Goal: Transaction & Acquisition: Purchase product/service

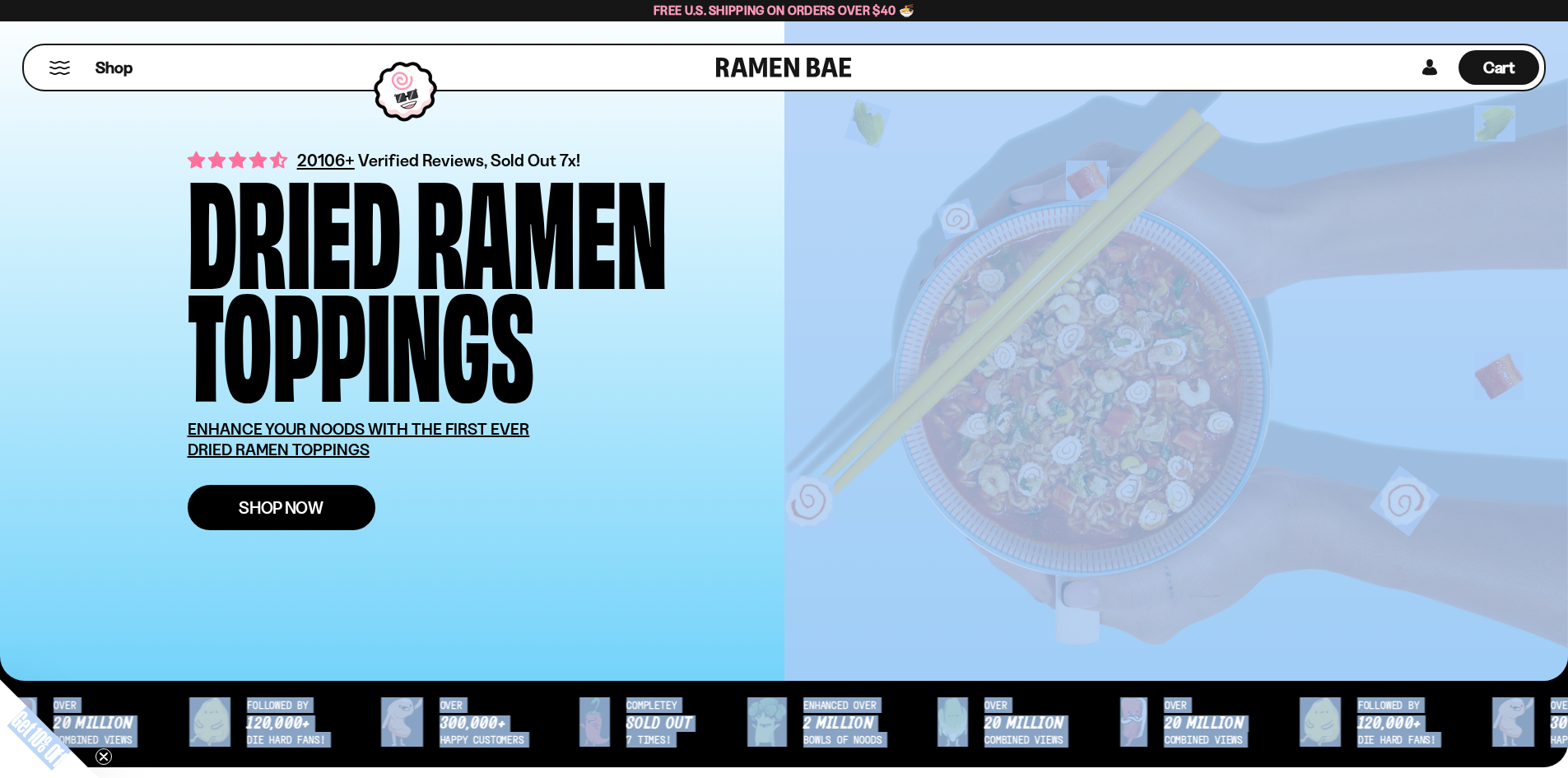
click at [306, 505] on span "Shop Now" at bounding box center [281, 507] width 85 height 17
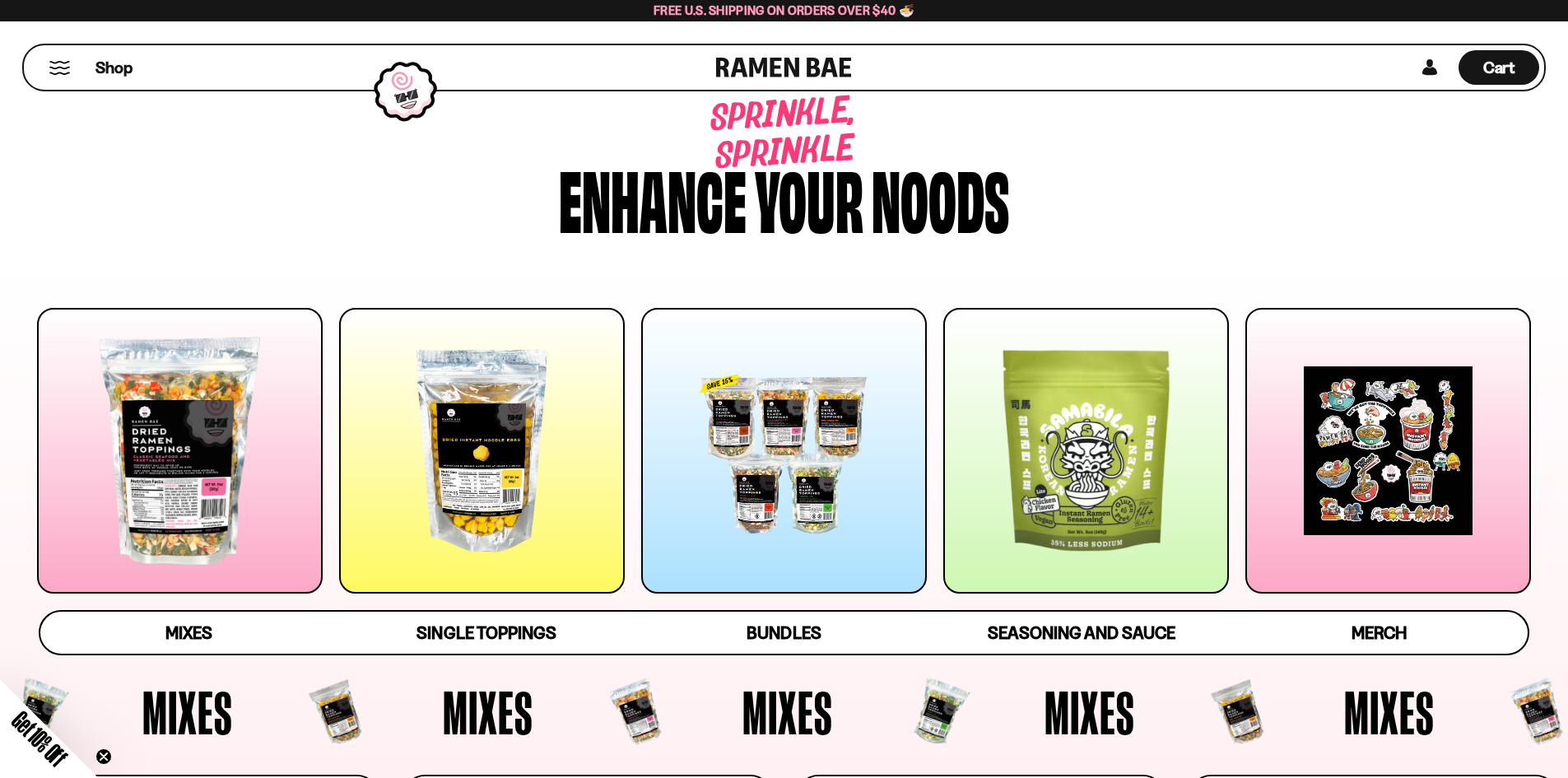
click at [475, 478] on div at bounding box center [481, 450] width 285 height 285
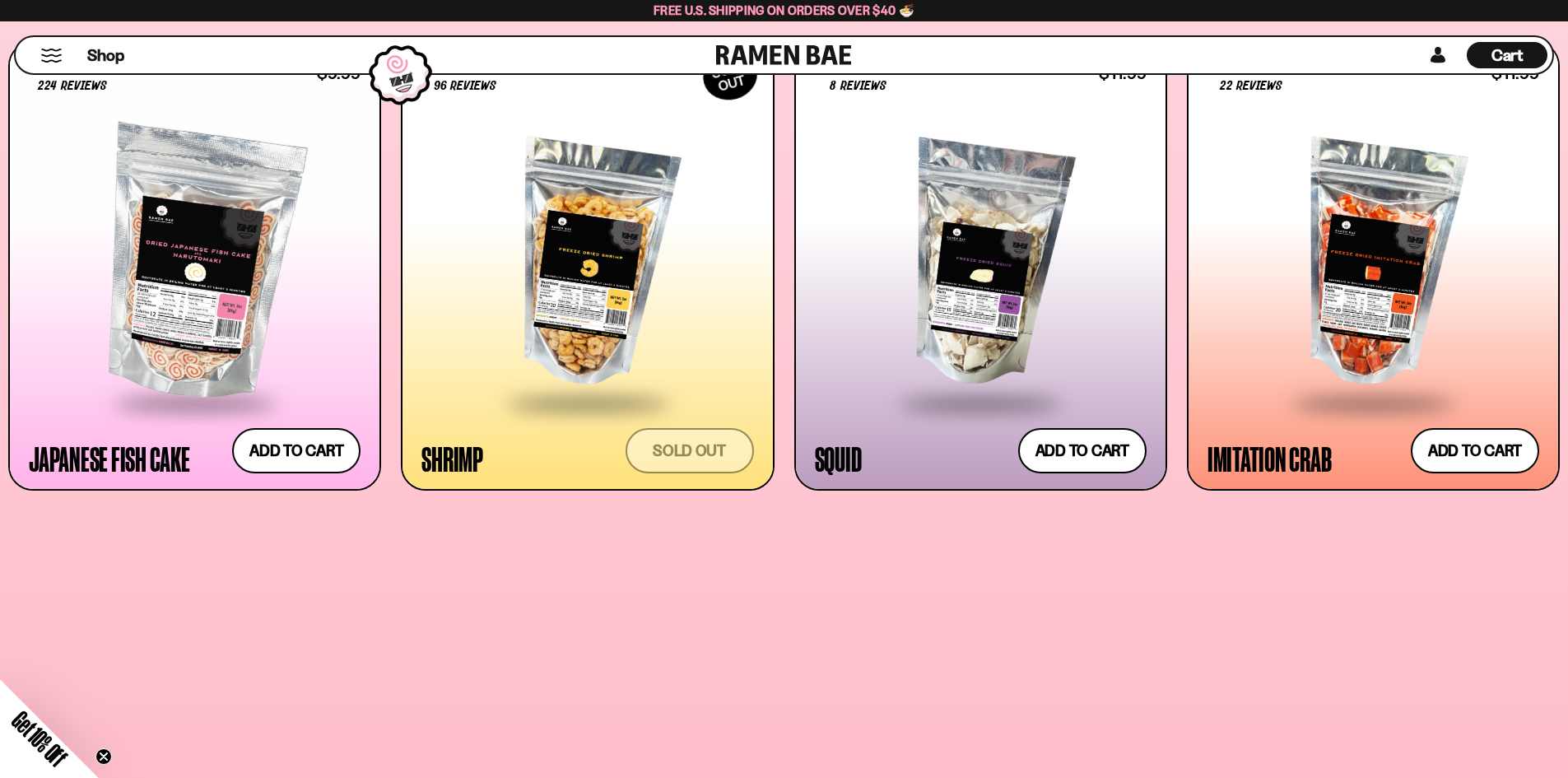
scroll to position [1812, 0]
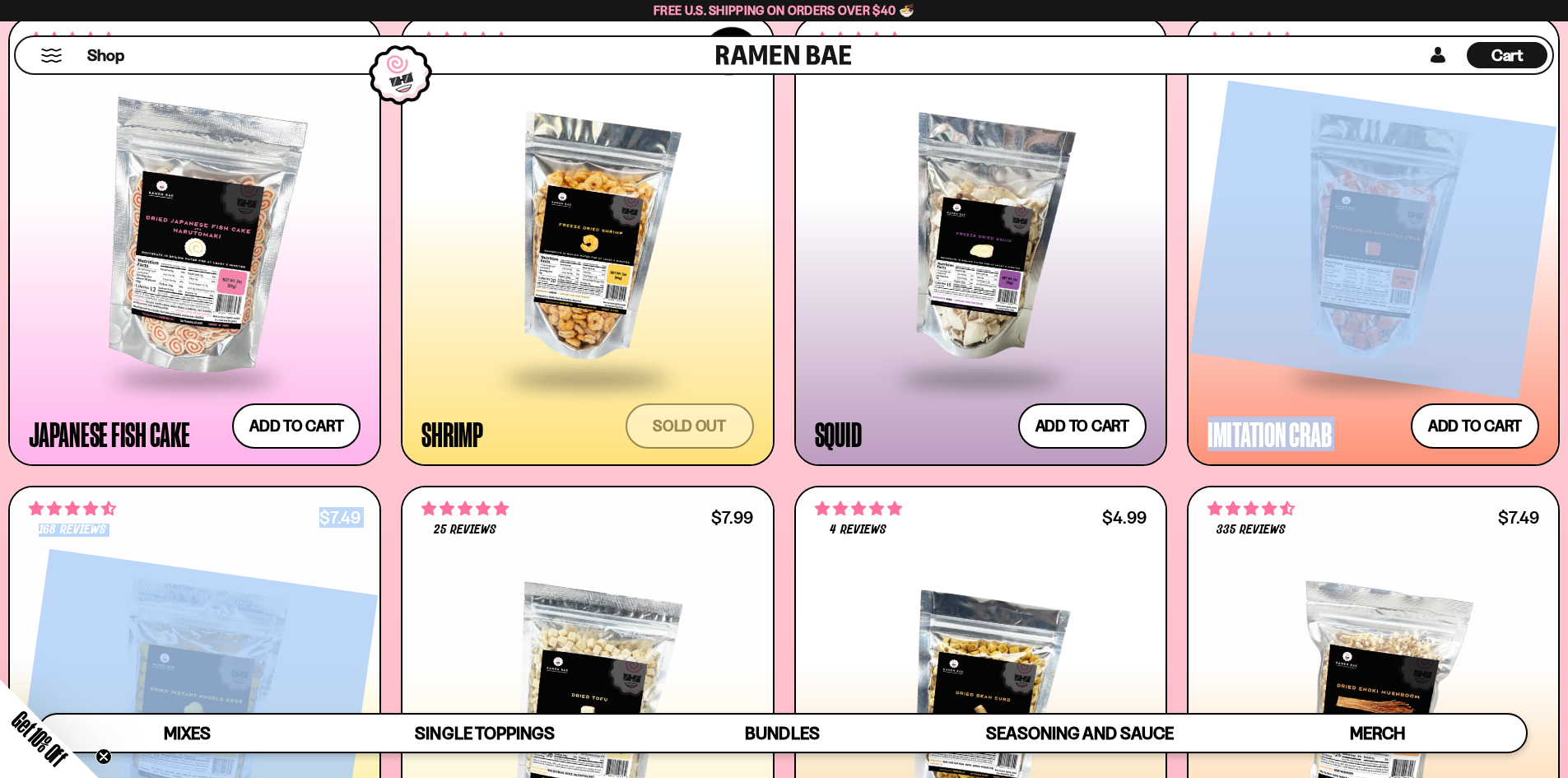
drag, startPoint x: 475, startPoint y: 478, endPoint x: 1578, endPoint y: 233, distance: 1129.9
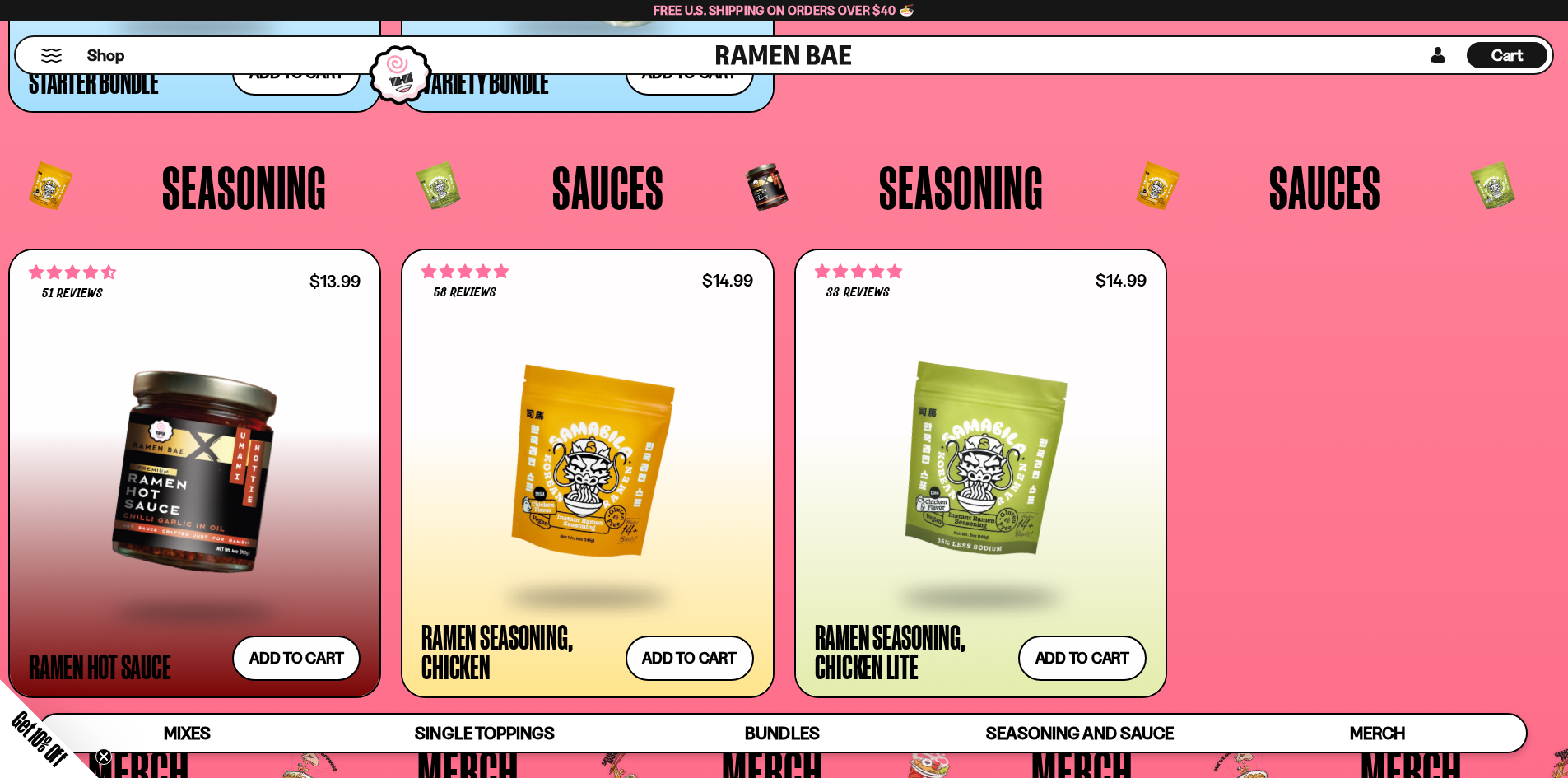
scroll to position [4615, 0]
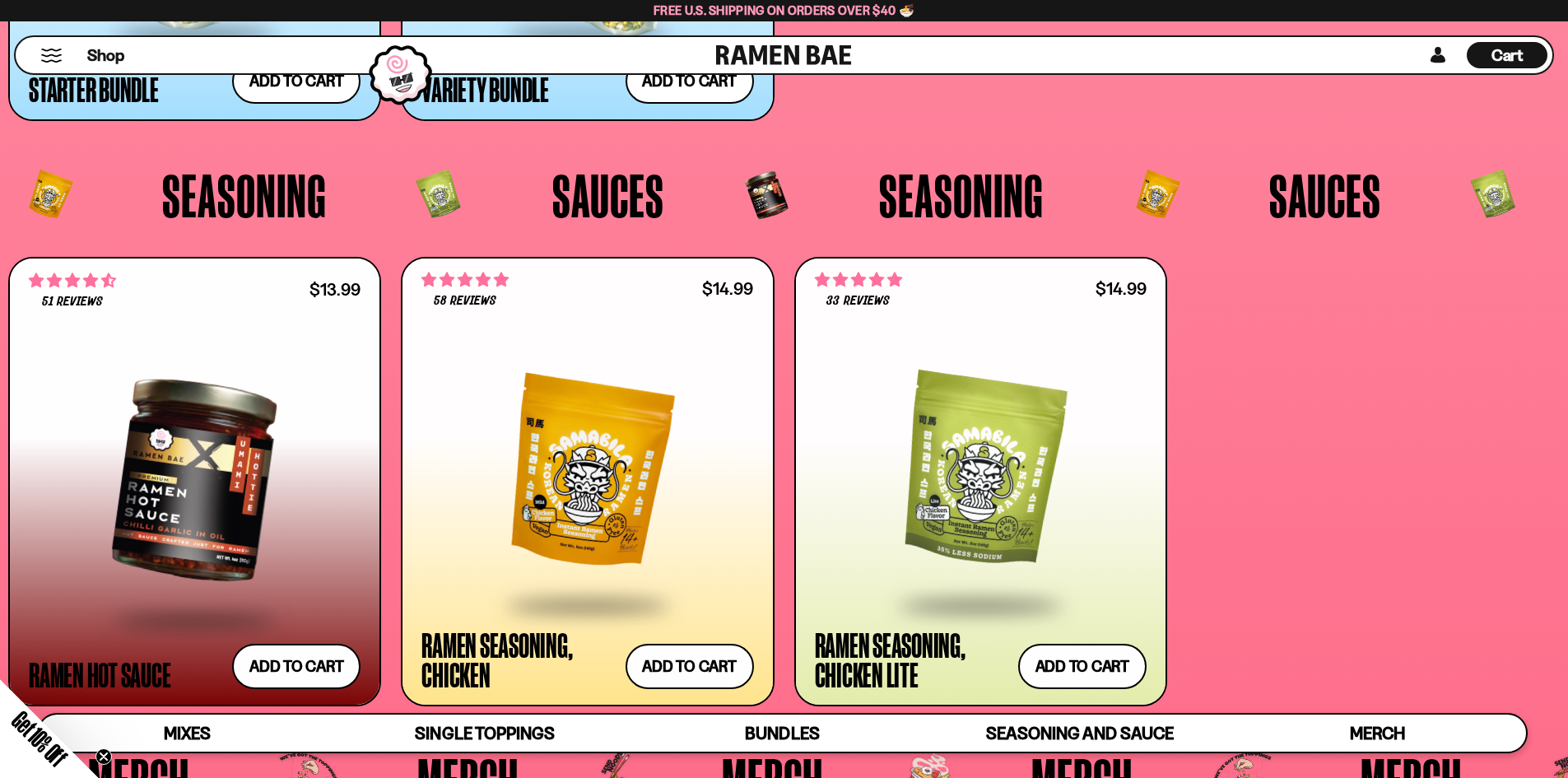
drag, startPoint x: 1557, startPoint y: 520, endPoint x: 227, endPoint y: 191, distance: 1370.1
click at [227, 191] on span "Seasoning" at bounding box center [244, 195] width 165 height 61
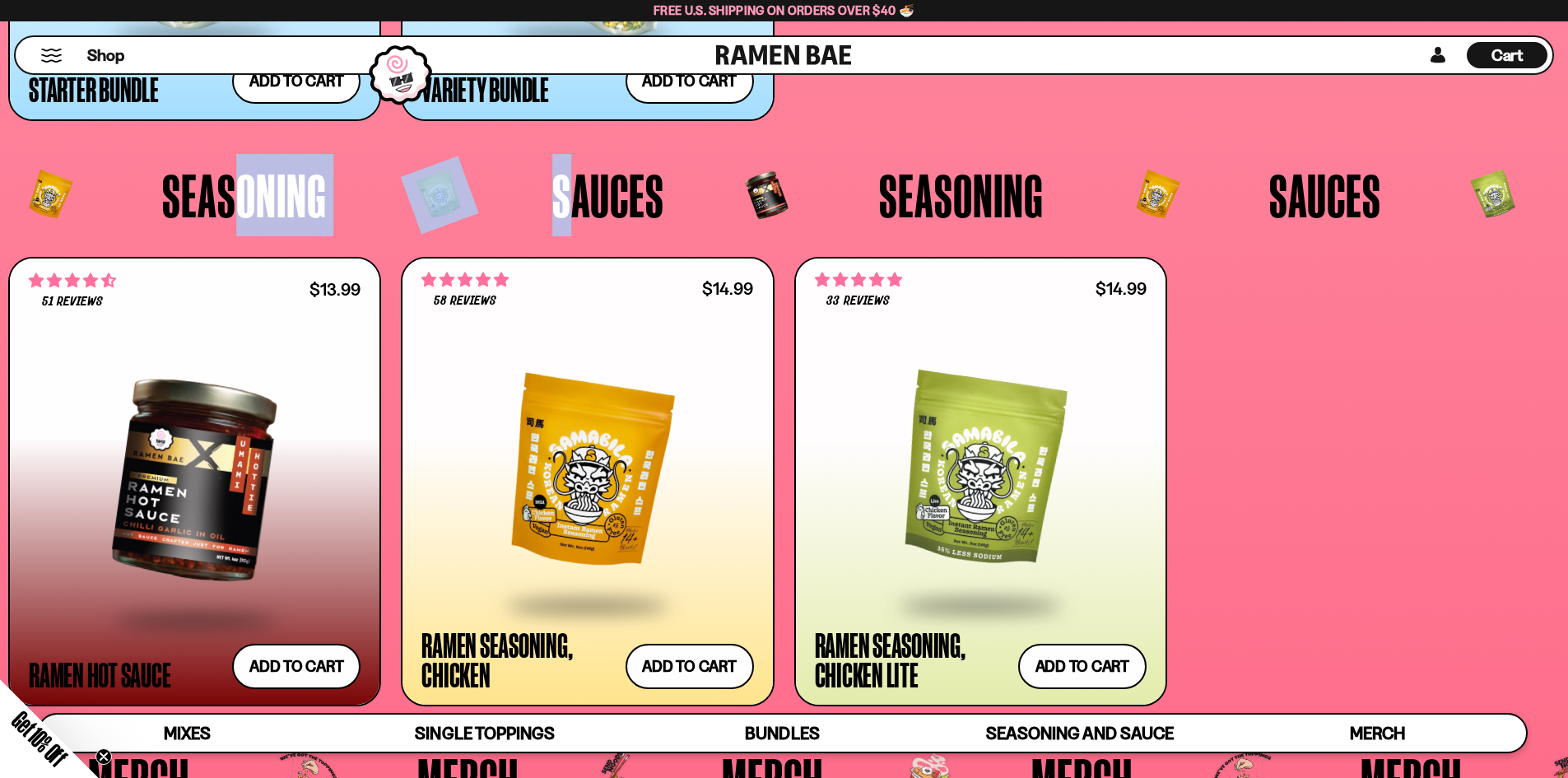
drag, startPoint x: 227, startPoint y: 191, endPoint x: 564, endPoint y: 213, distance: 337.7
click at [564, 213] on div "Sauces Seasoning Sauces" at bounding box center [172, 195] width 1065 height 82
click at [564, 213] on span "Sauces" at bounding box center [609, 195] width 112 height 61
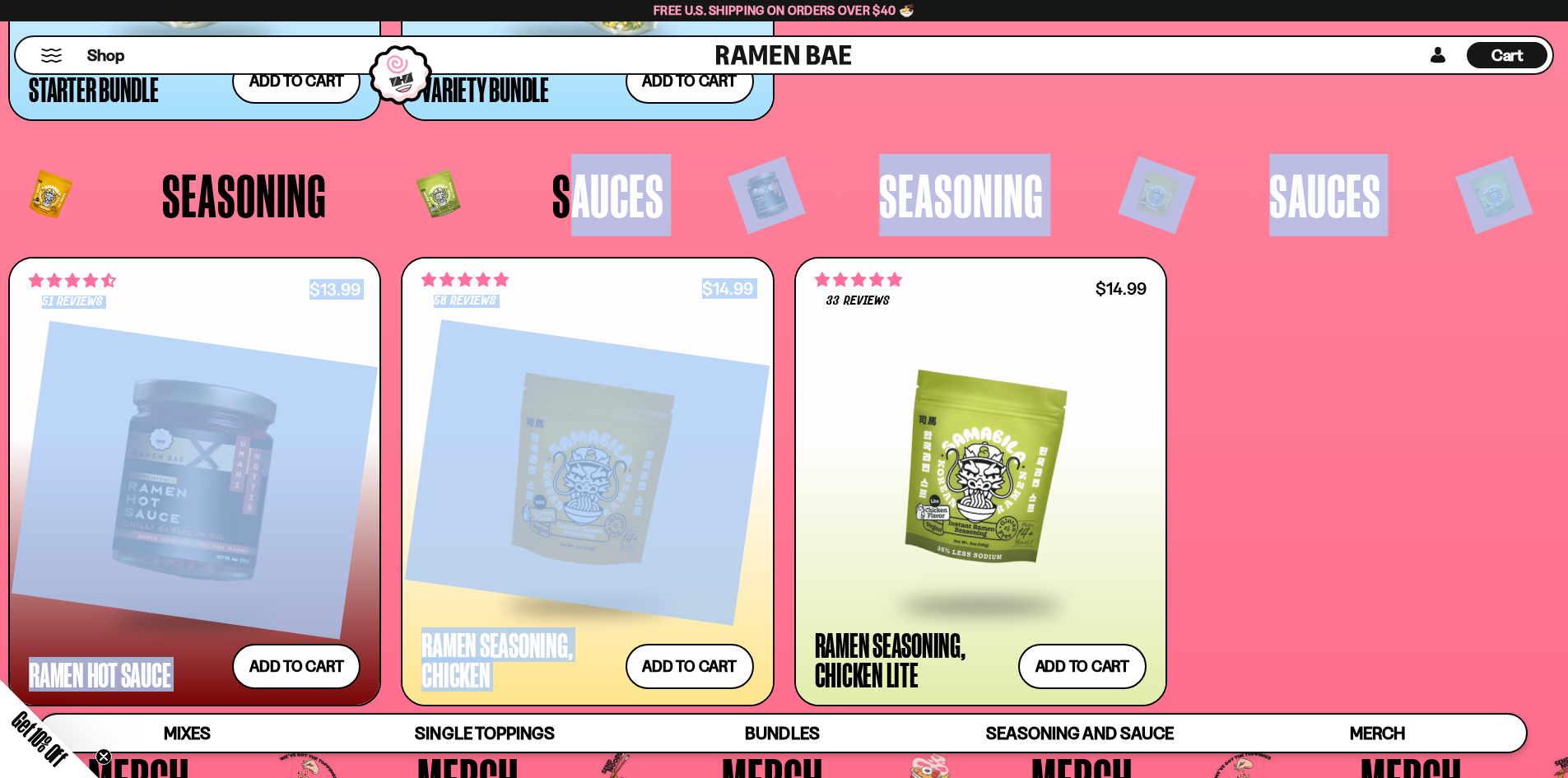
drag, startPoint x: 564, startPoint y: 213, endPoint x: 1569, endPoint y: 257, distance: 1006.0
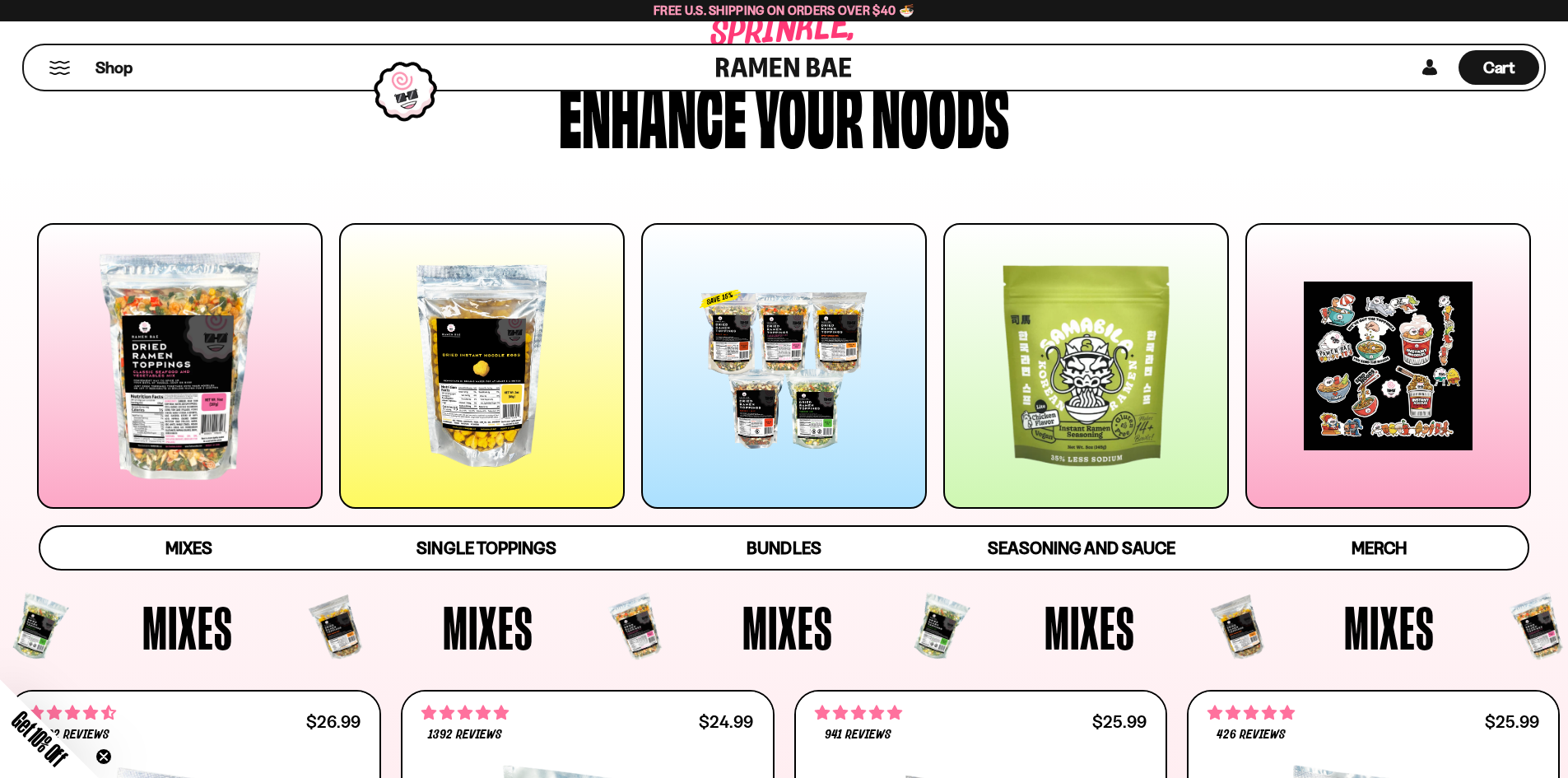
scroll to position [0, 0]
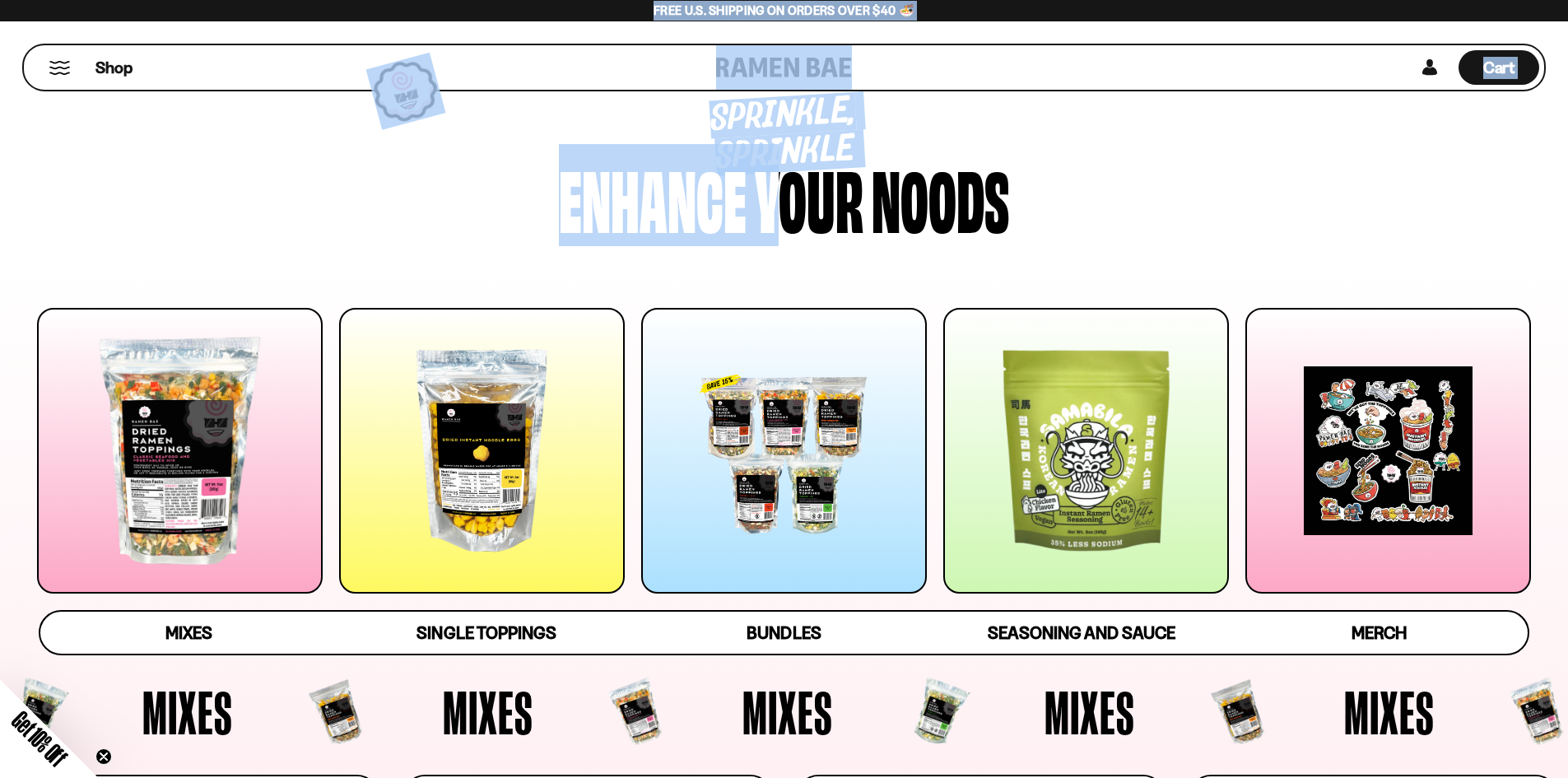
drag, startPoint x: 768, startPoint y: 208, endPoint x: 65, endPoint y: 6, distance: 731.4
click at [60, 63] on button "Mobile Menu Trigger" at bounding box center [59, 68] width 22 height 14
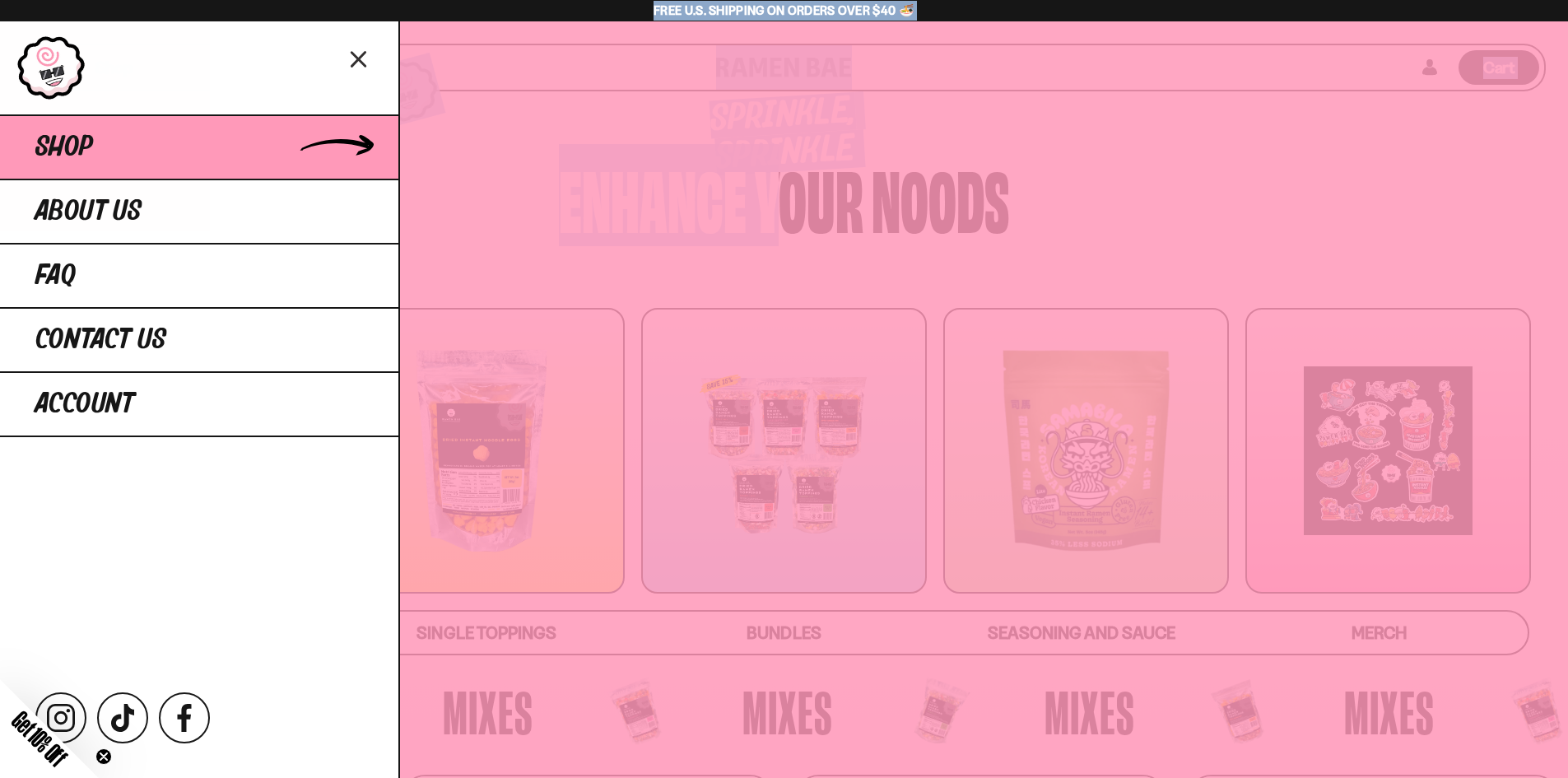
click at [46, 127] on link "Shop" at bounding box center [199, 146] width 398 height 64
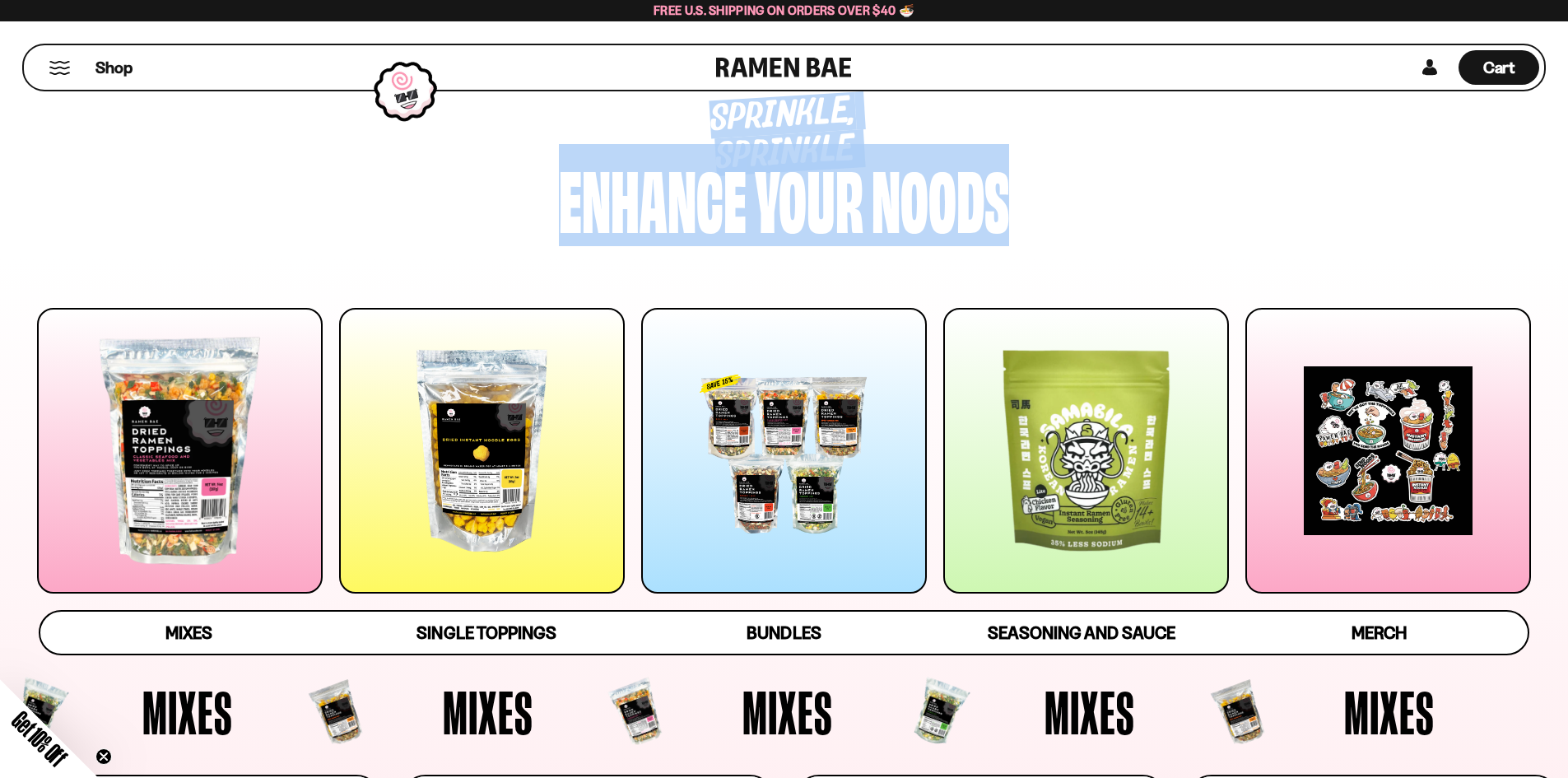
drag, startPoint x: 0, startPoint y: 0, endPoint x: 156, endPoint y: 443, distance: 469.7
click at [156, 443] on div at bounding box center [180, 450] width 285 height 285
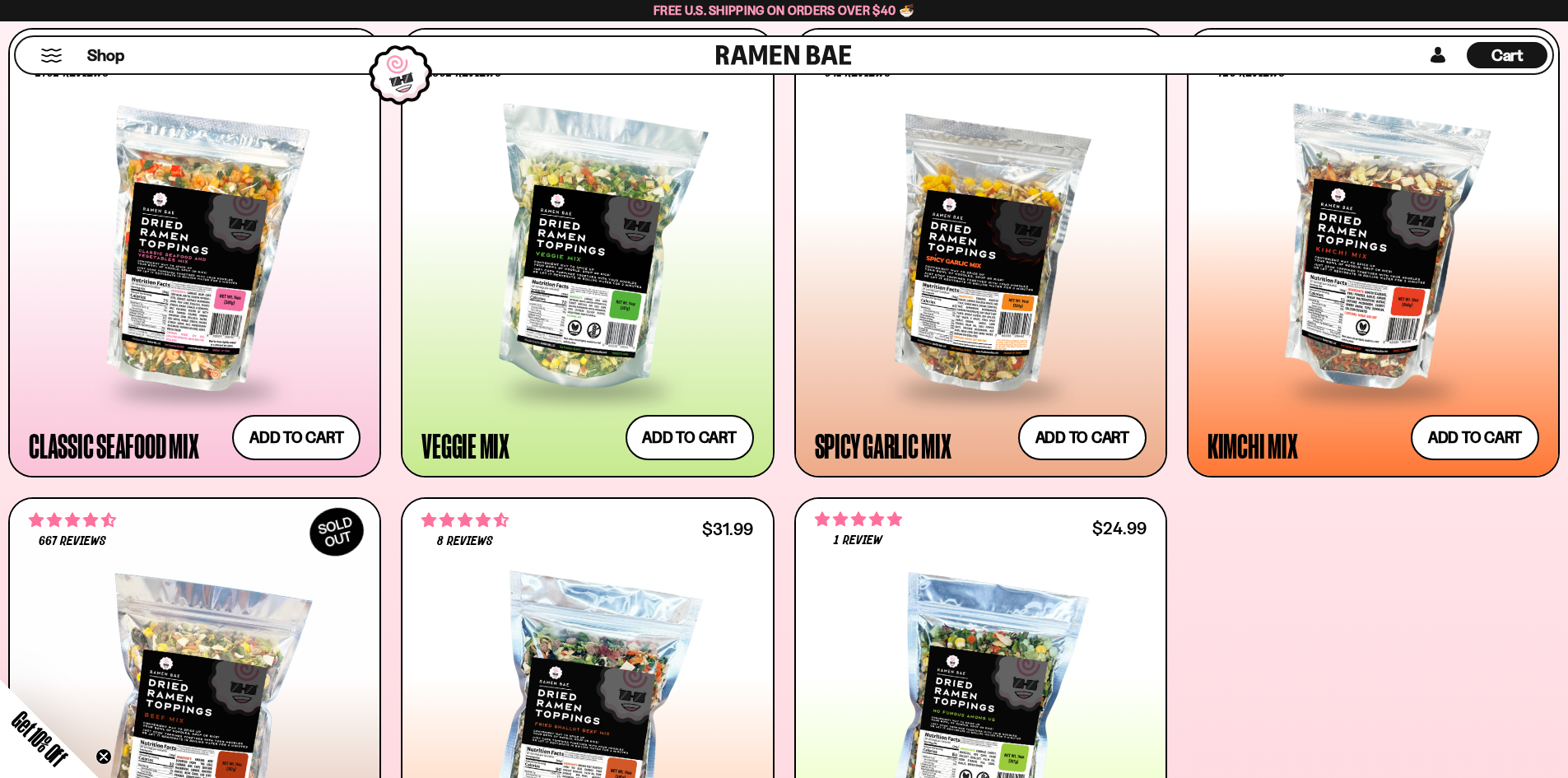
scroll to position [758, 0]
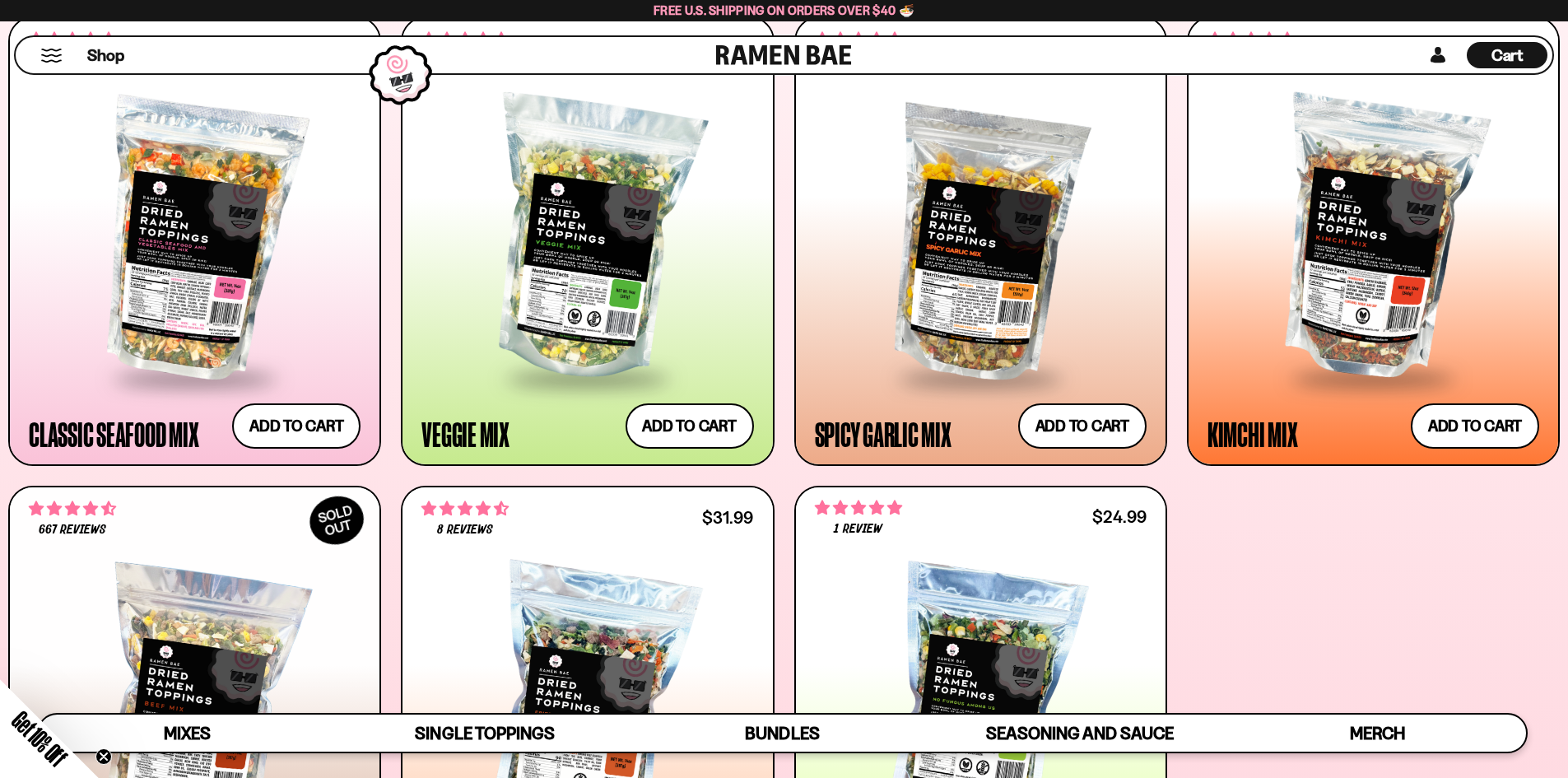
drag, startPoint x: 1407, startPoint y: 592, endPoint x: 1576, endPoint y: 164, distance: 460.2
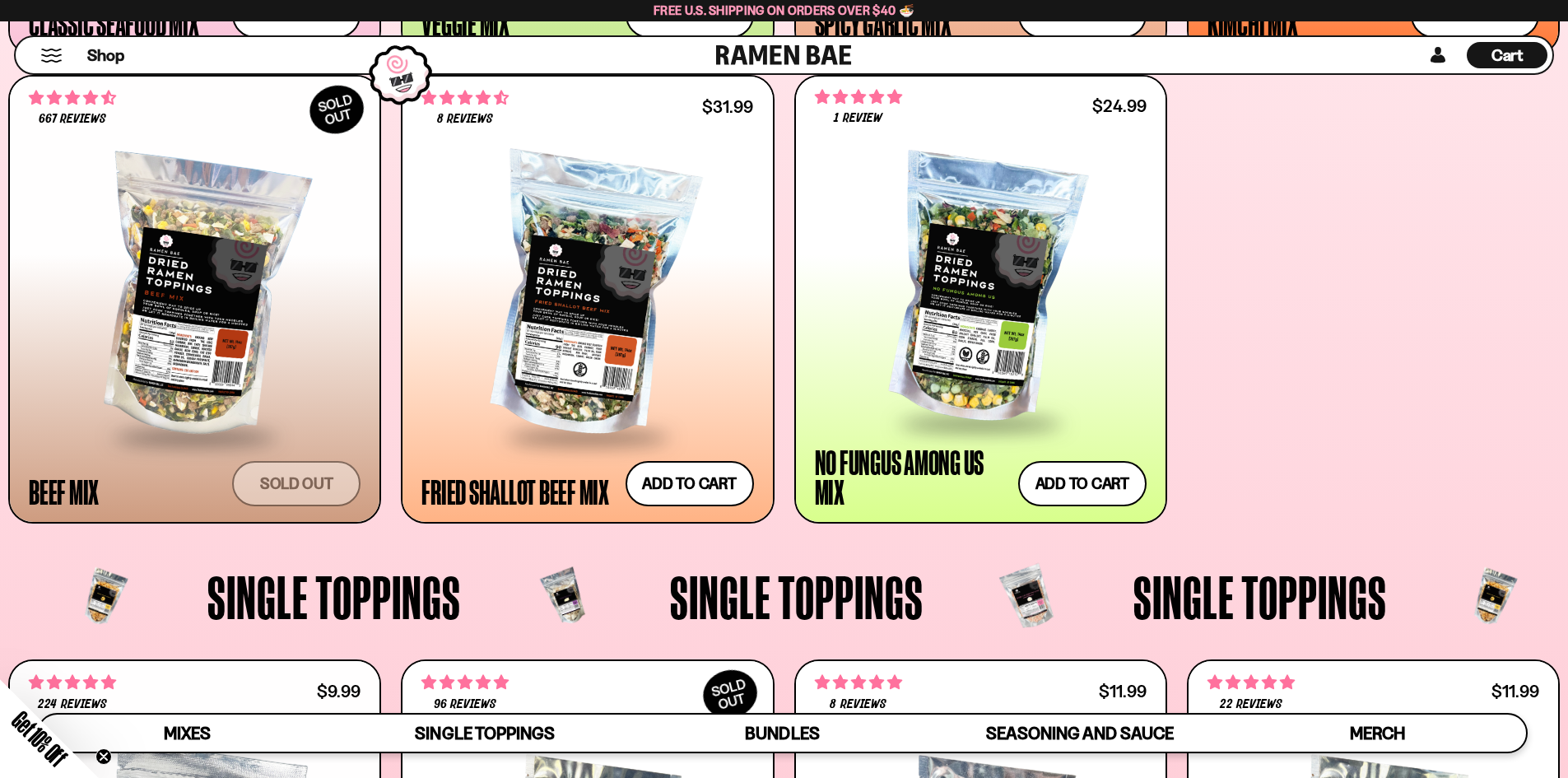
scroll to position [1153, 0]
